Goal: Find contact information: Find contact information

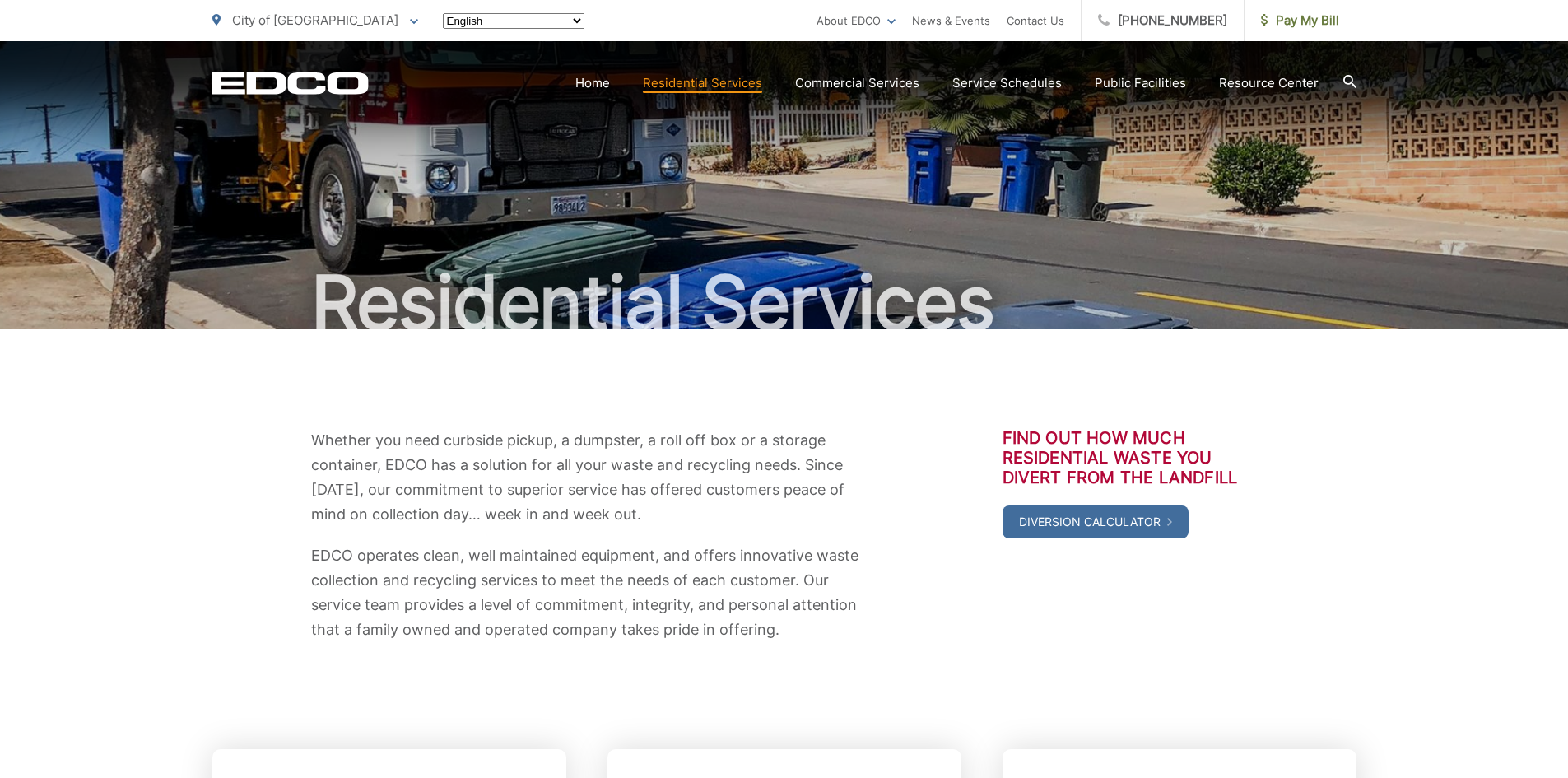
scroll to position [490, 0]
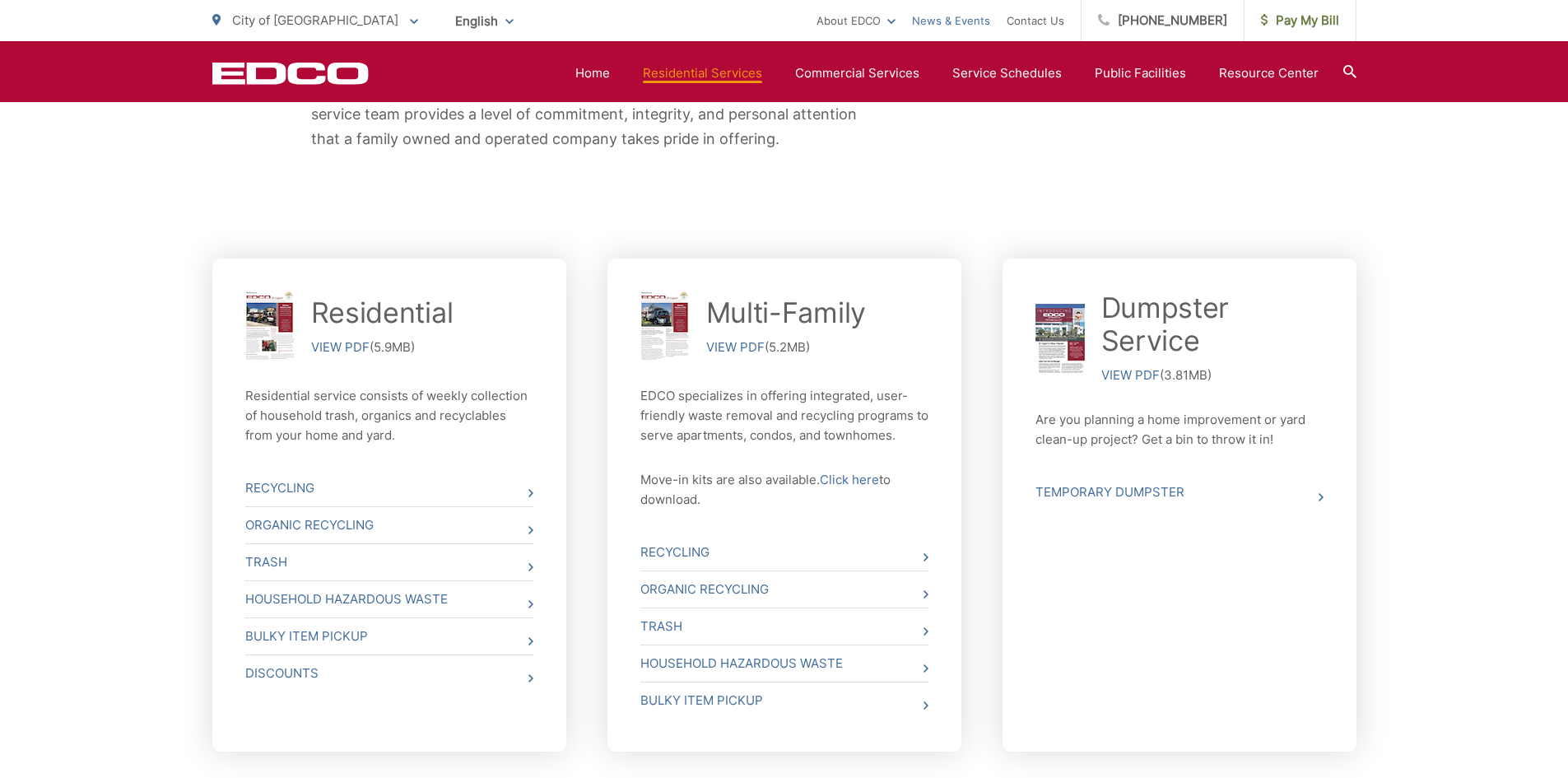
click at [990, 17] on link "News & Events" at bounding box center [951, 20] width 79 height 20
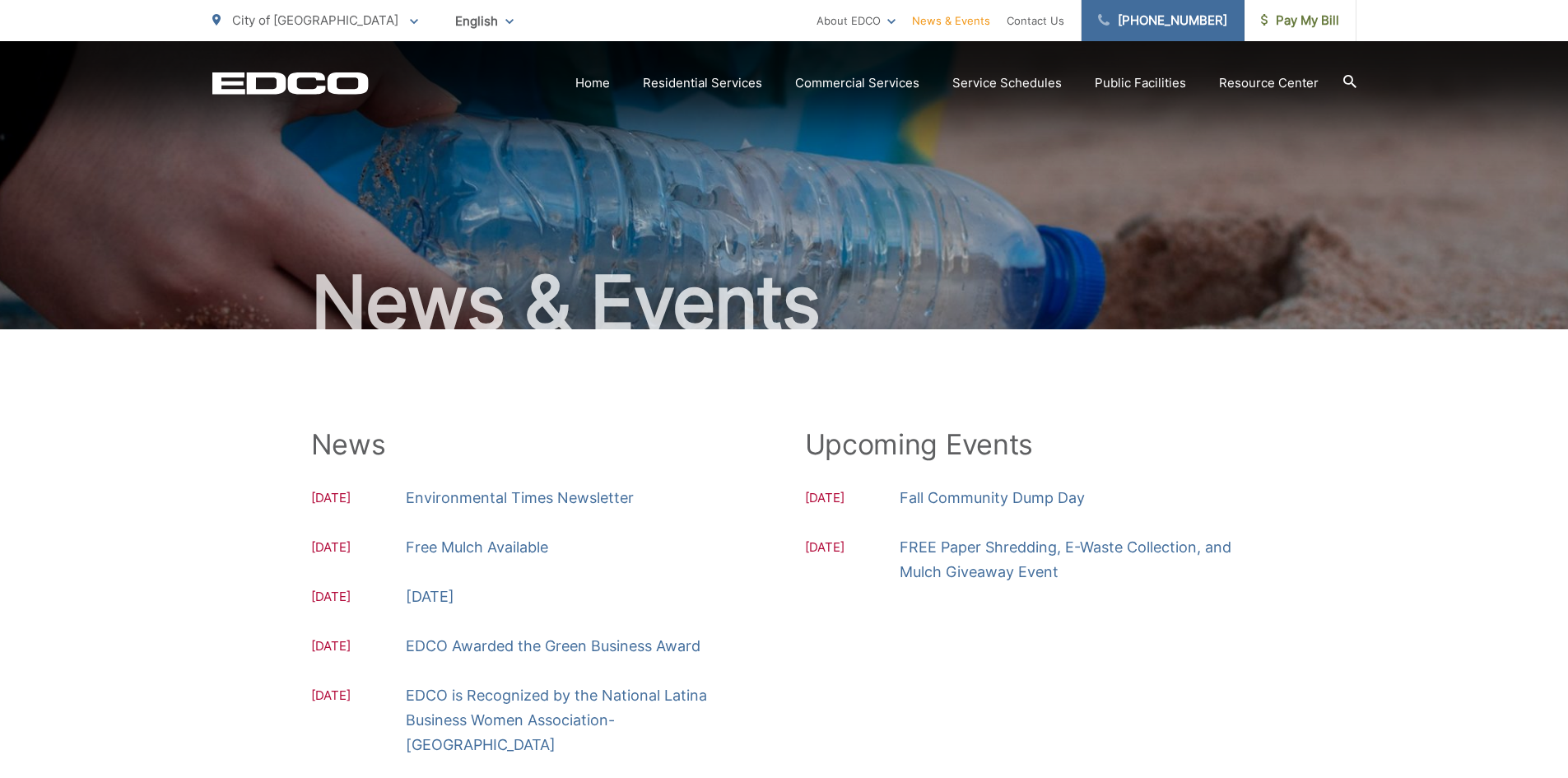
click at [1159, 27] on link "[PHONE_NUMBER]" at bounding box center [1162, 21] width 163 height 41
click at [1061, 642] on div "Upcoming Events [DATE] Fall Community Dump Day [DATE] FREE Paper Shredding, E-W…" at bounding box center [1031, 761] width 453 height 666
